Goal: Information Seeking & Learning: Learn about a topic

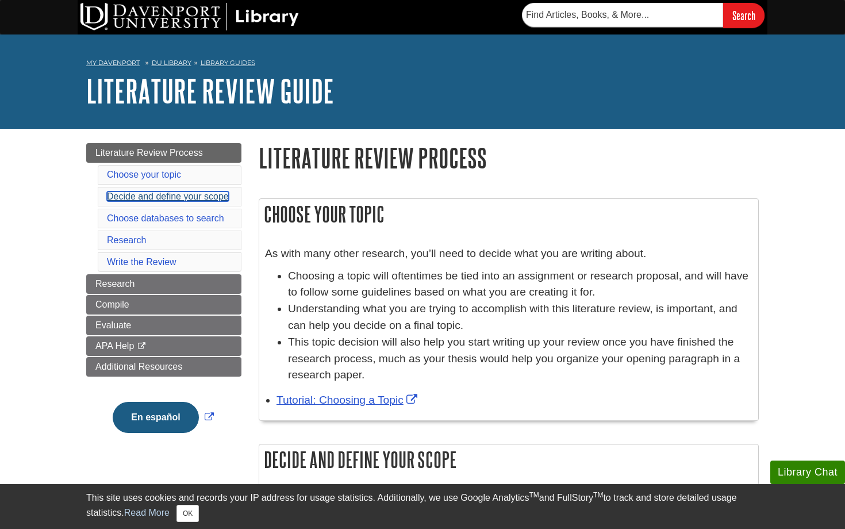
click at [219, 198] on link "Decide and define your scope" at bounding box center [168, 197] width 122 height 10
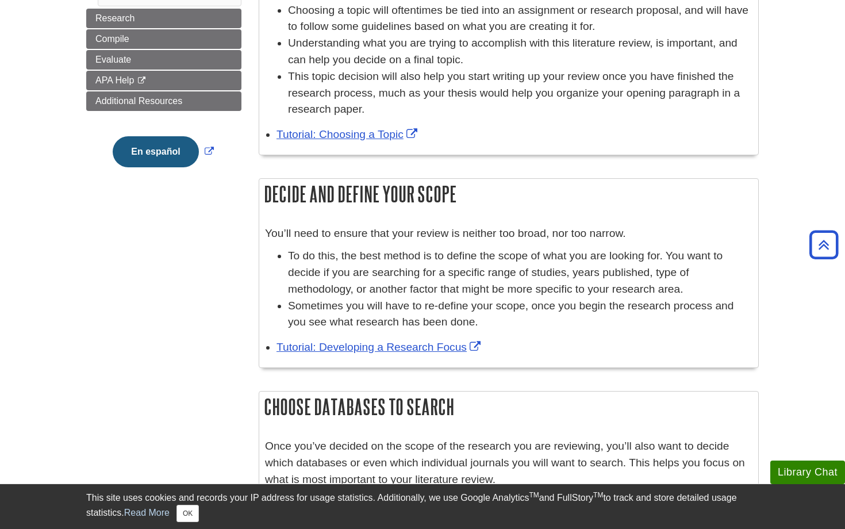
scroll to position [265, 0]
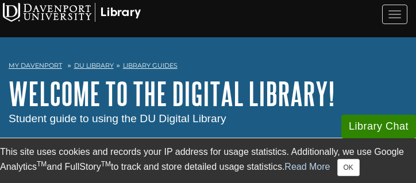
click at [82, 20] on img at bounding box center [72, 12] width 138 height 19
